Goal: Find specific fact: Find specific page/section

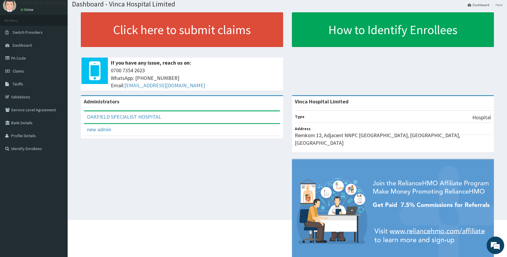
scroll to position [34, 0]
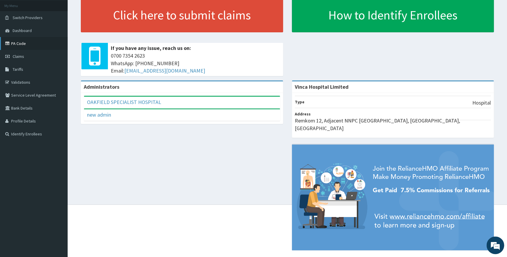
click at [24, 45] on link "PA Code" at bounding box center [34, 43] width 68 height 13
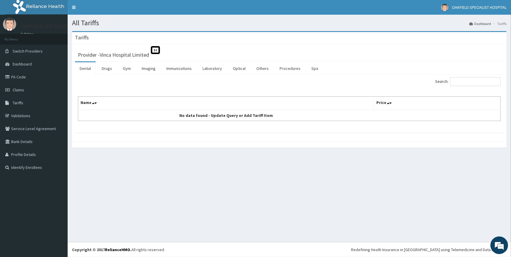
click at [14, 76] on link "PA Code" at bounding box center [34, 77] width 68 height 13
click at [285, 67] on link "Procedures" at bounding box center [290, 68] width 30 height 12
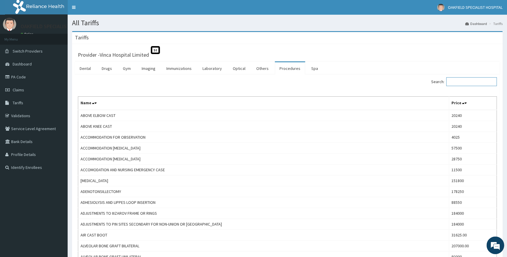
click at [464, 80] on input "Search:" at bounding box center [471, 81] width 51 height 9
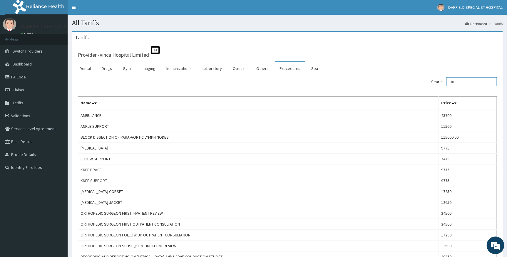
type input "O"
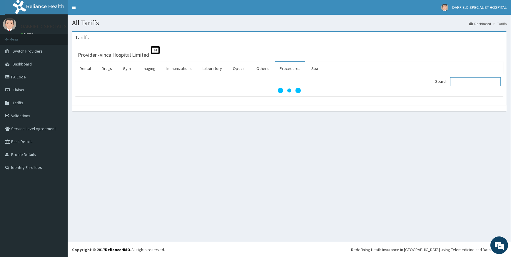
paste input "ORTHOPEDIC SURGEON FOLLOW UP OUTPATIENT CONSULTATION"
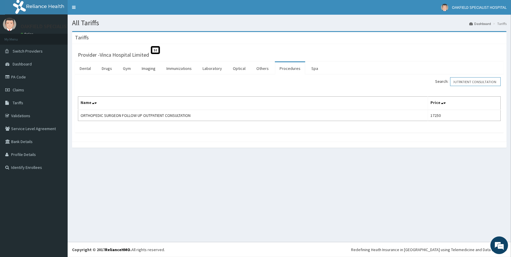
type input "ORTHOPEDIC SURGEON FOLLOW UP OUTPATIENT CONSULTATION"
click at [35, 78] on link "PA Code" at bounding box center [34, 77] width 68 height 13
